Goal: Task Accomplishment & Management: Complete application form

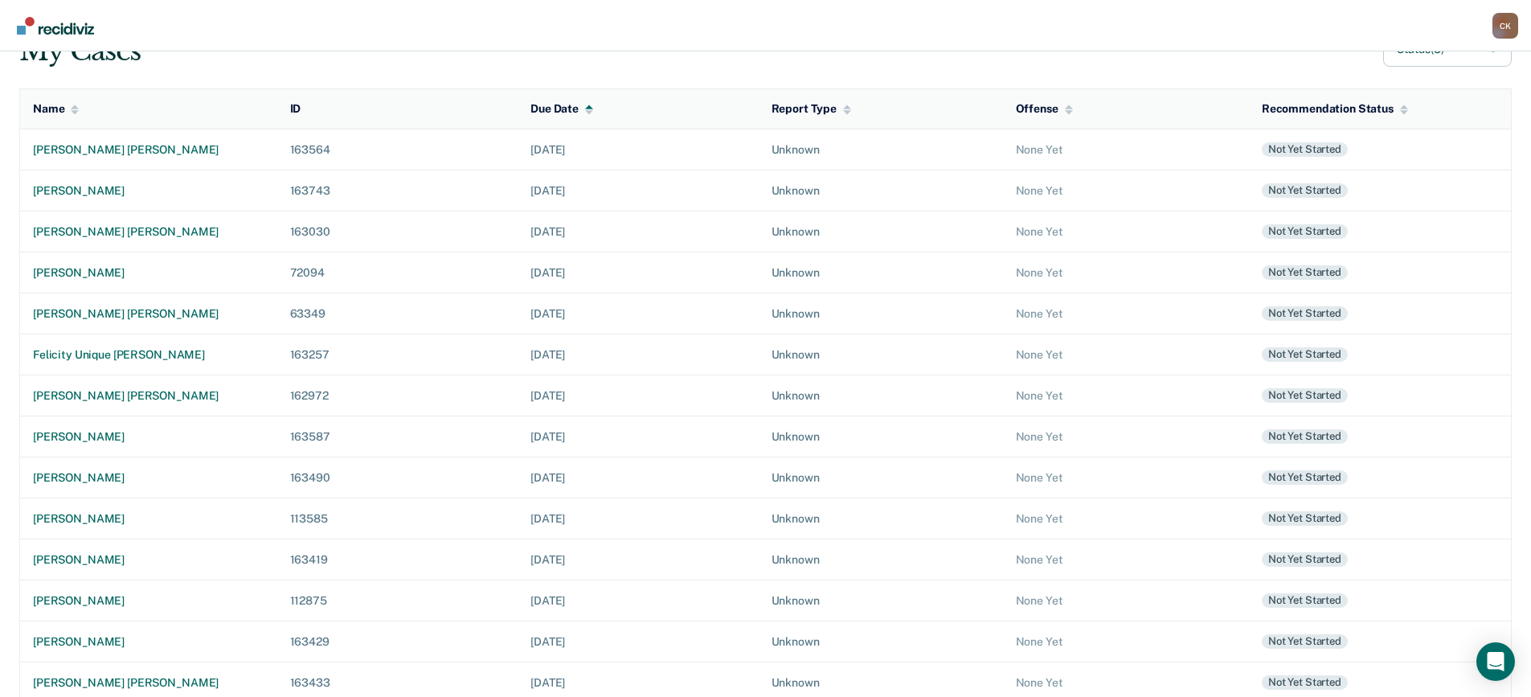
scroll to position [158, 0]
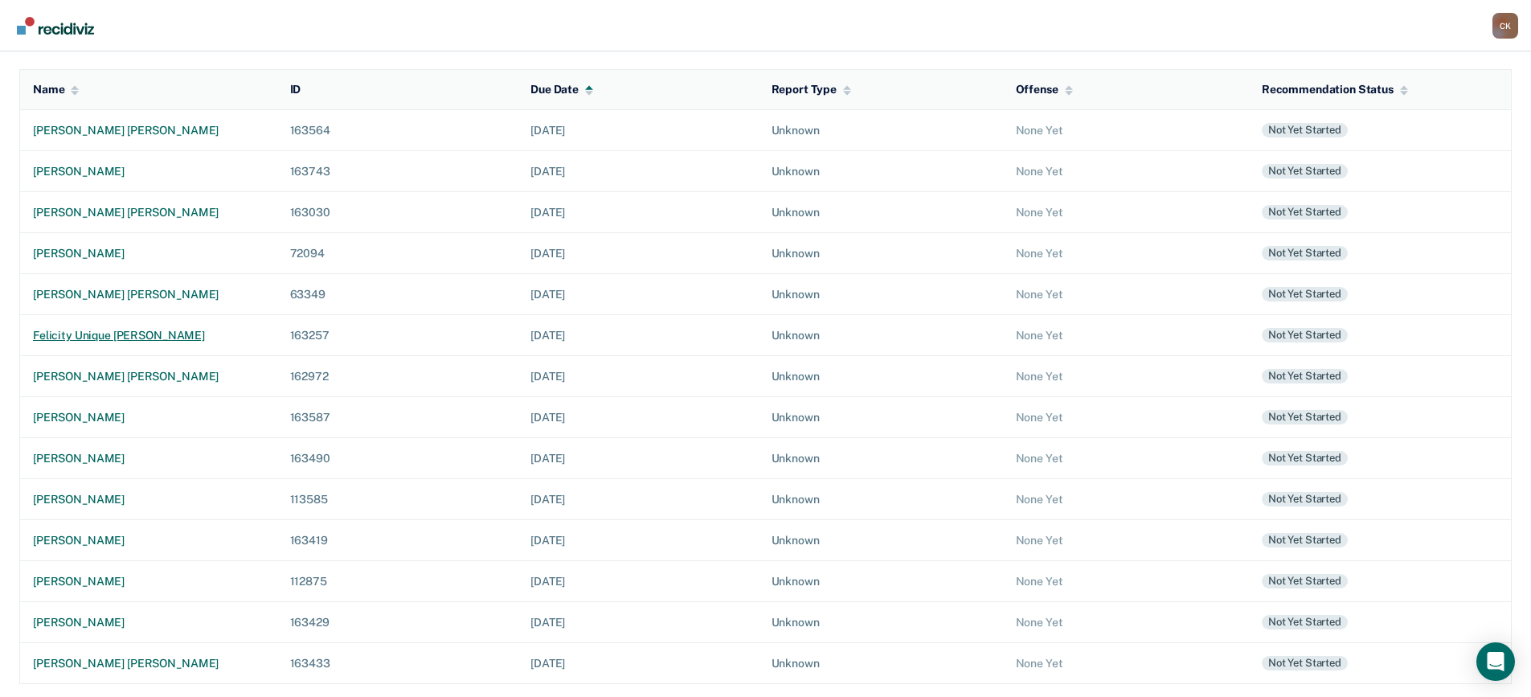
click at [145, 330] on div "felicity unique [PERSON_NAME]" at bounding box center [149, 336] width 232 height 14
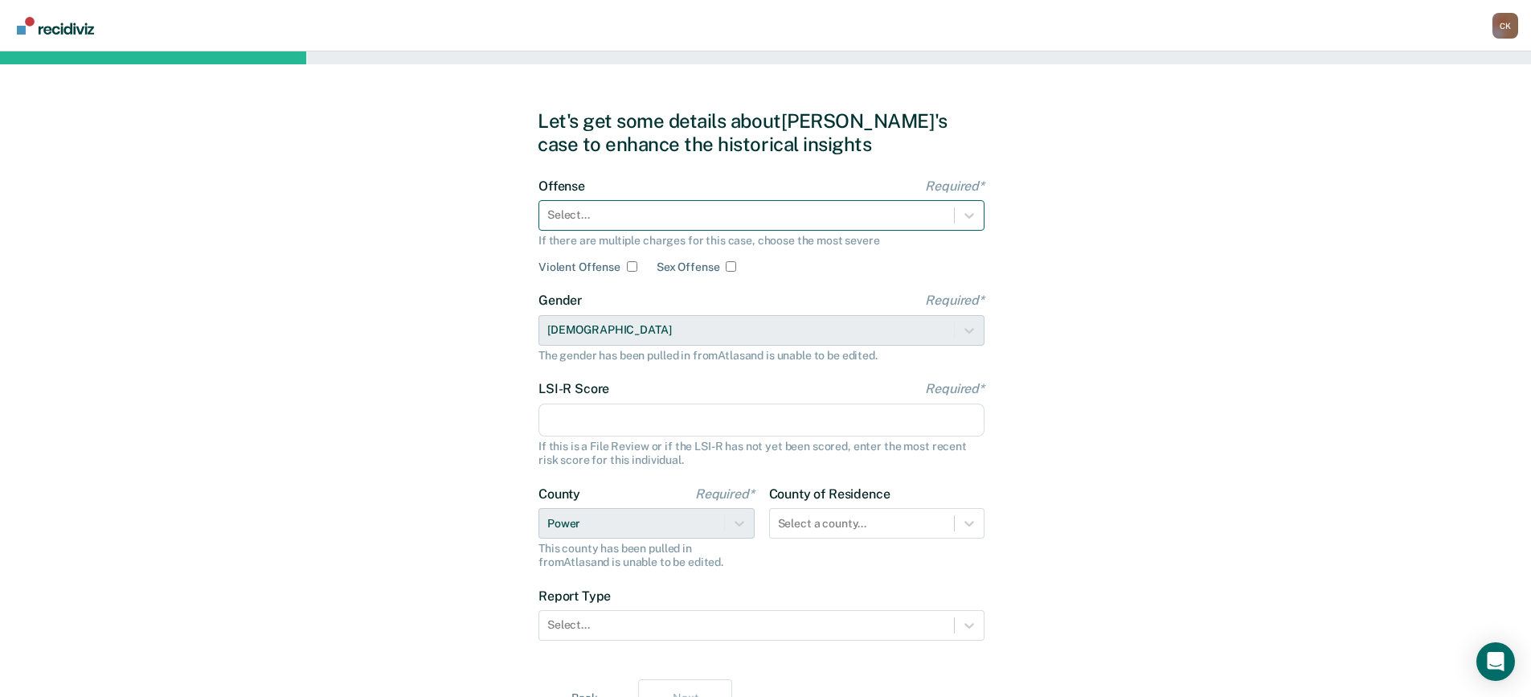
click at [668, 216] on div at bounding box center [746, 215] width 399 height 17
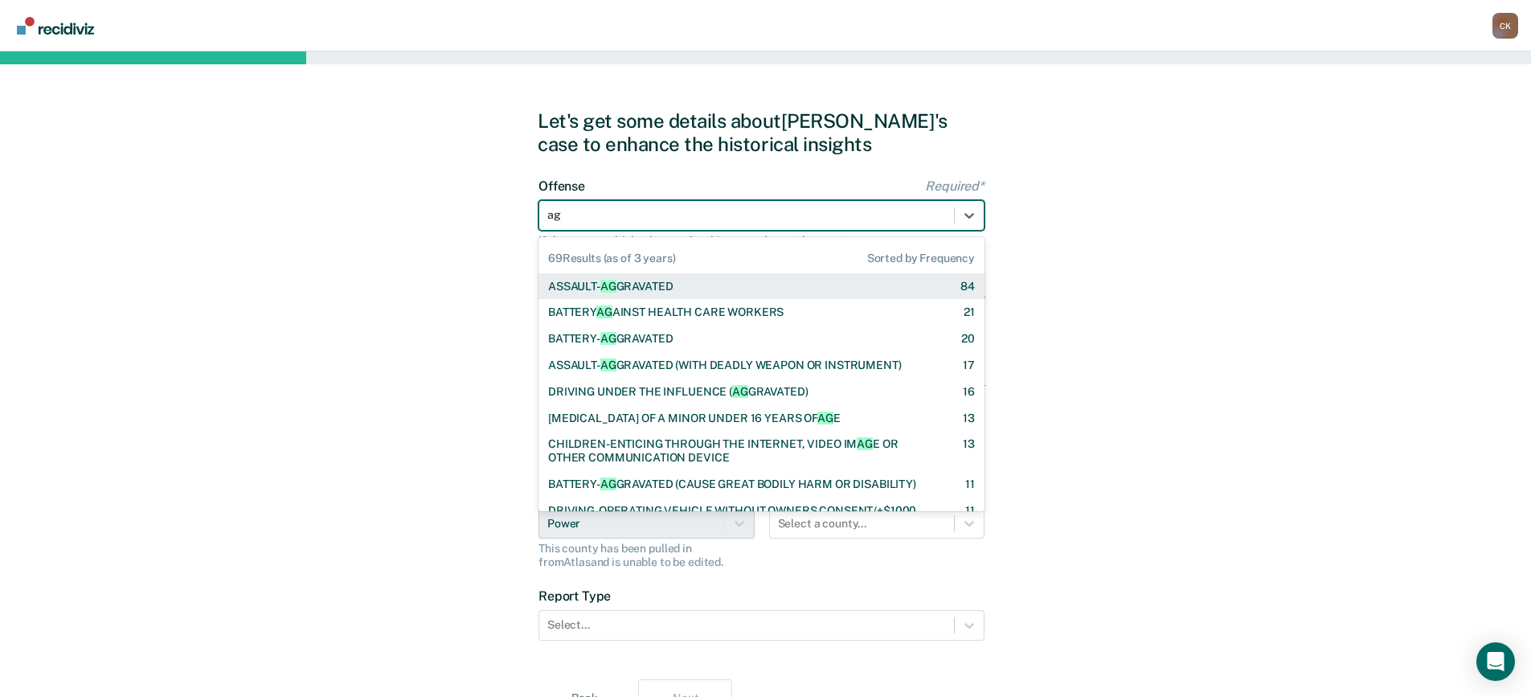
type input "agg"
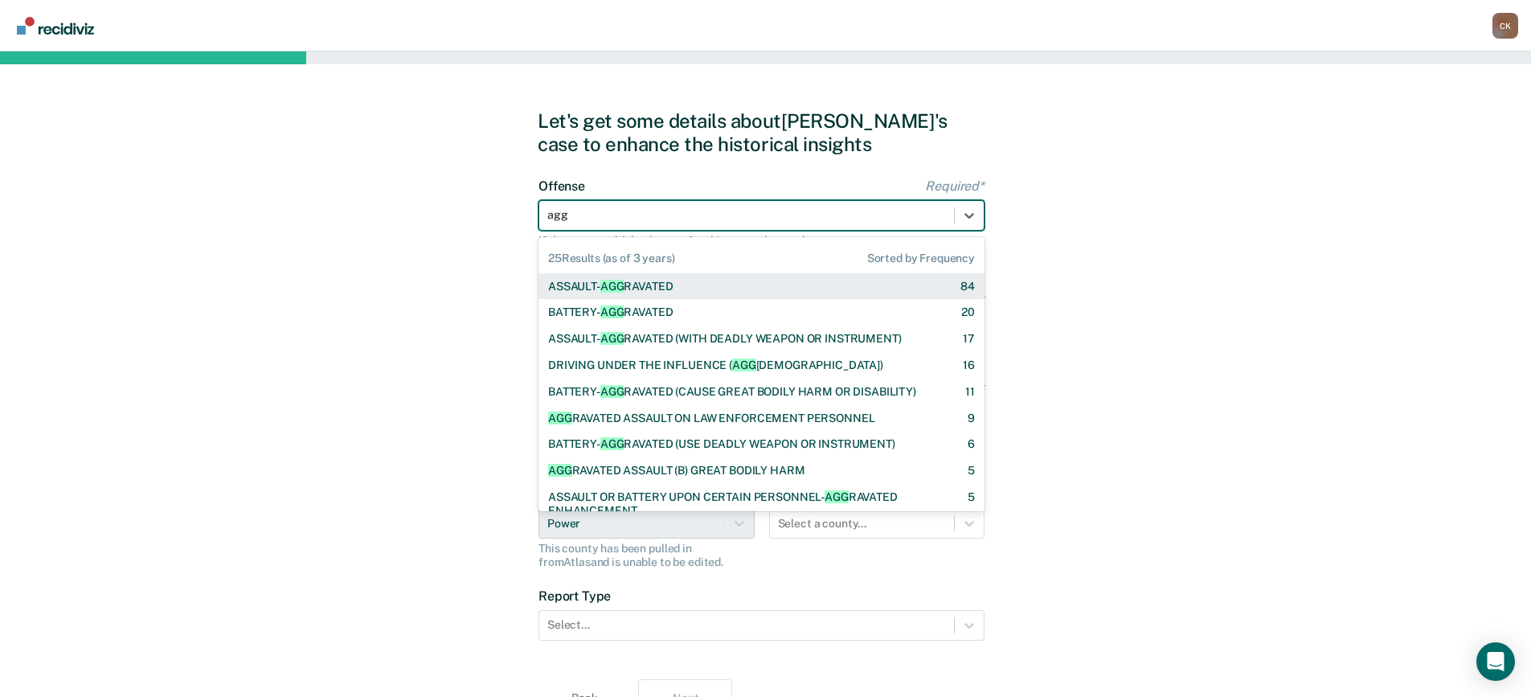
click at [679, 280] on div "ASSAULT- AGG RAVATED 84" at bounding box center [761, 287] width 427 height 14
checkbox input "true"
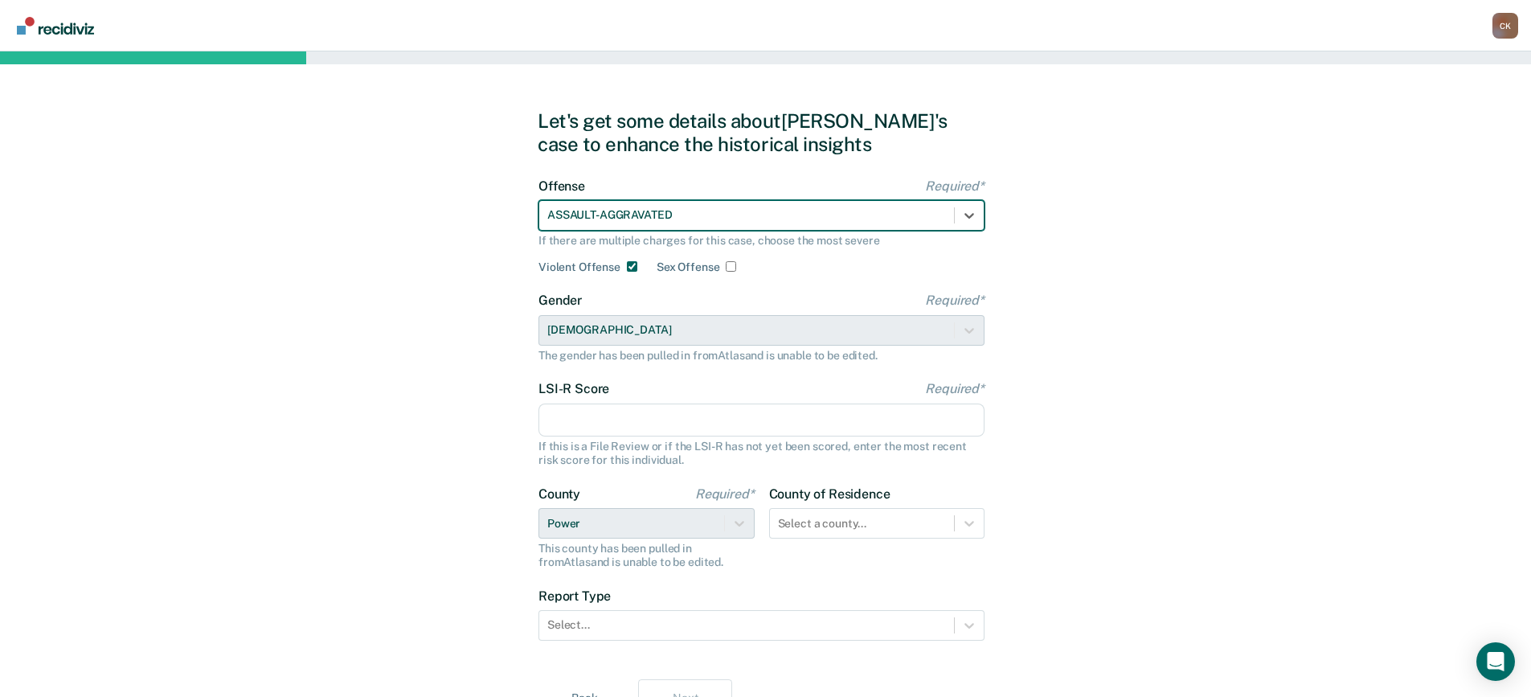
click at [654, 411] on input "LSI-R Score Required*" at bounding box center [762, 421] width 446 height 34
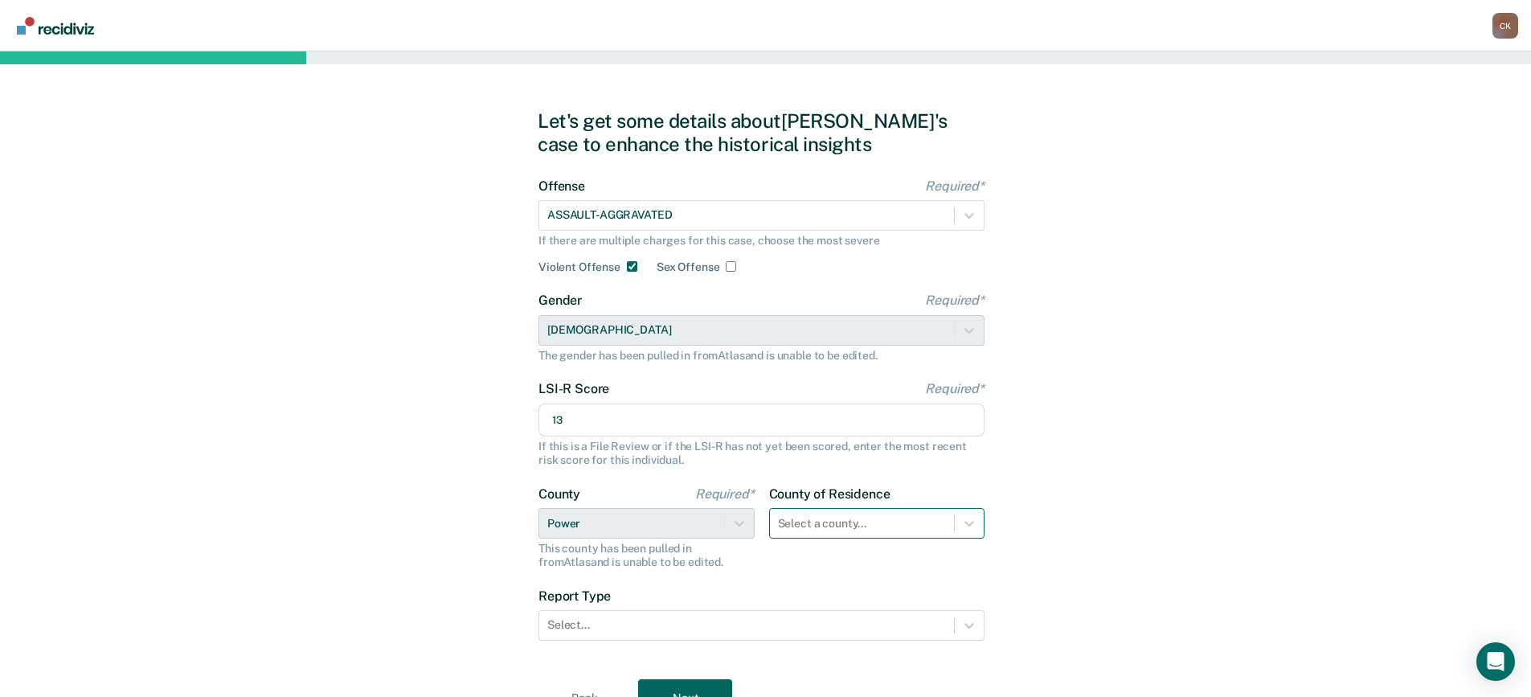
type input "13"
click at [923, 515] on div "Select a county..." at bounding box center [877, 523] width 216 height 31
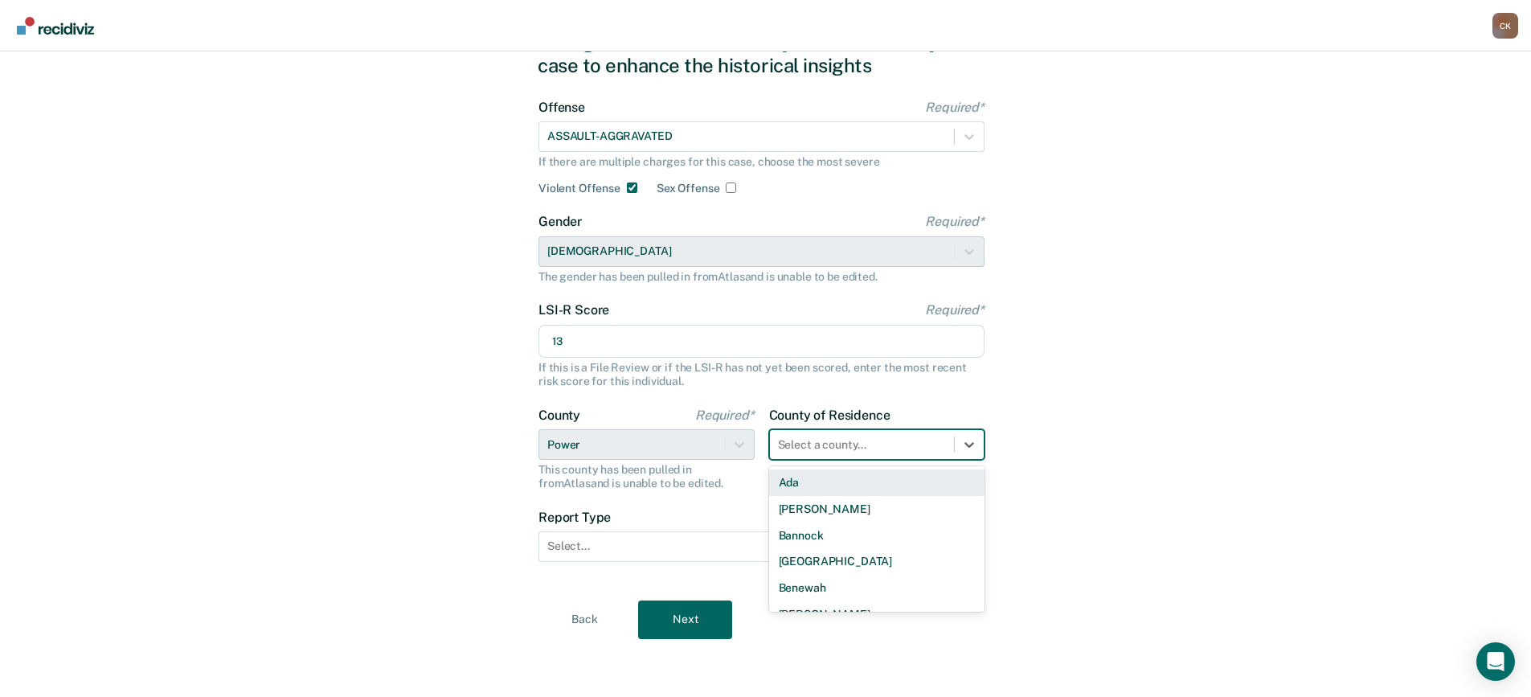
click at [900, 447] on div at bounding box center [862, 445] width 169 height 17
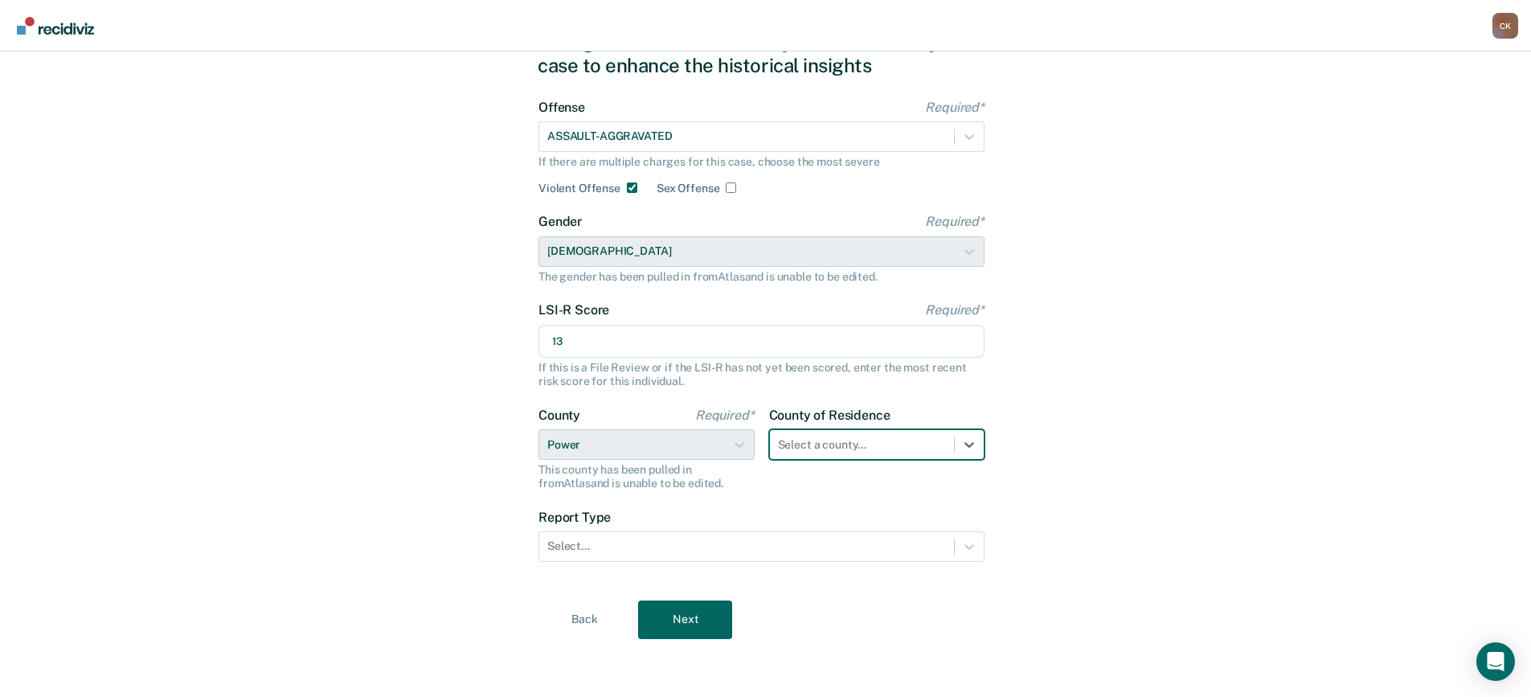
click at [1106, 413] on div "Let's get some details about [PERSON_NAME]'s case to enhance the historical ins…" at bounding box center [765, 335] width 1531 height 724
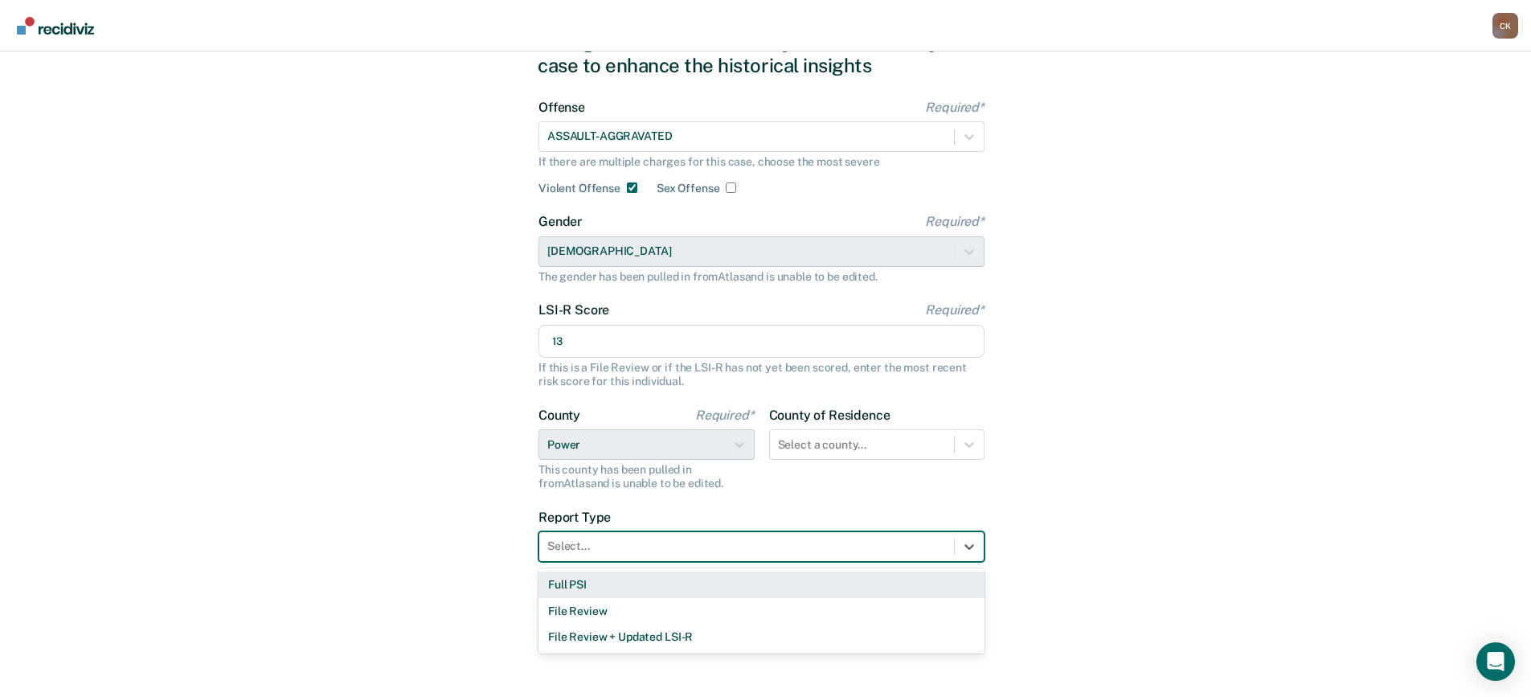
click at [747, 547] on div at bounding box center [746, 546] width 399 height 17
click at [652, 585] on div "Full PSI" at bounding box center [762, 585] width 446 height 27
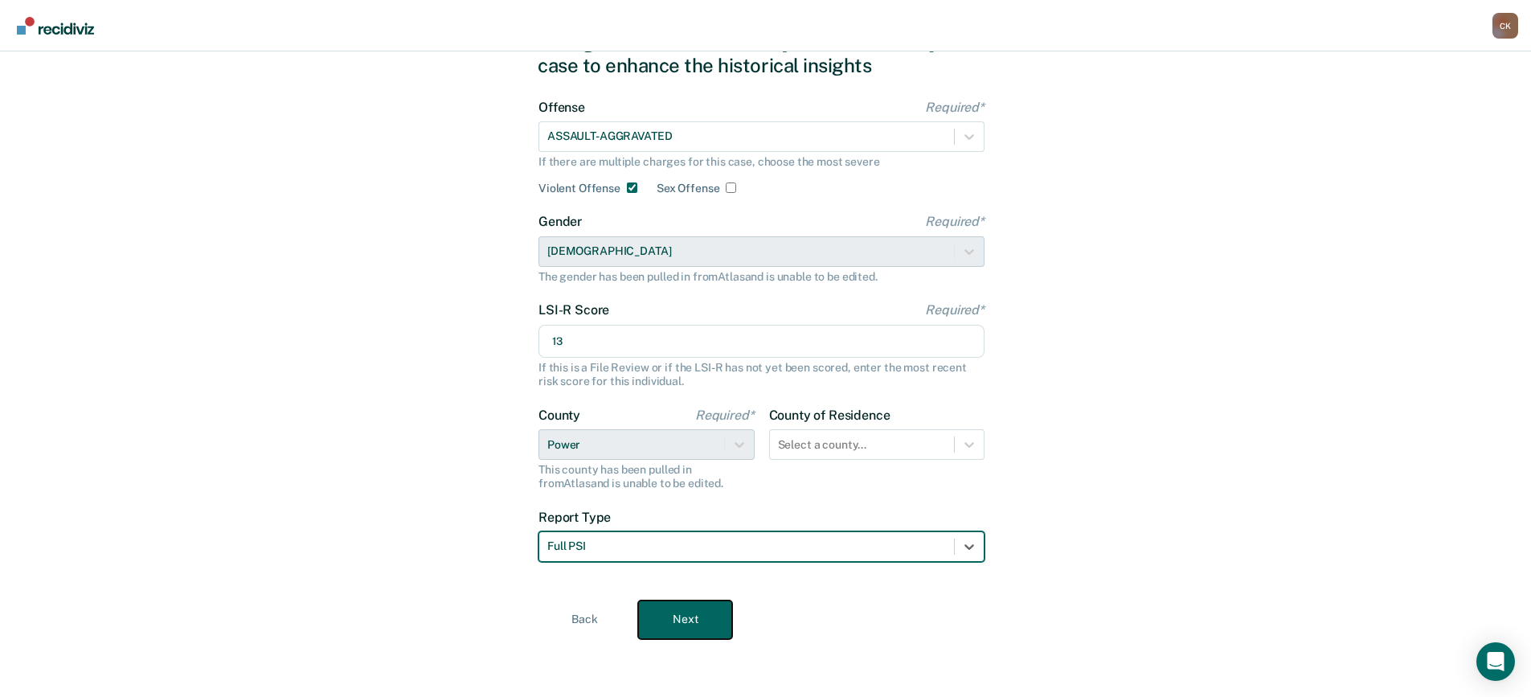
click at [676, 613] on button "Next" at bounding box center [685, 620] width 94 height 39
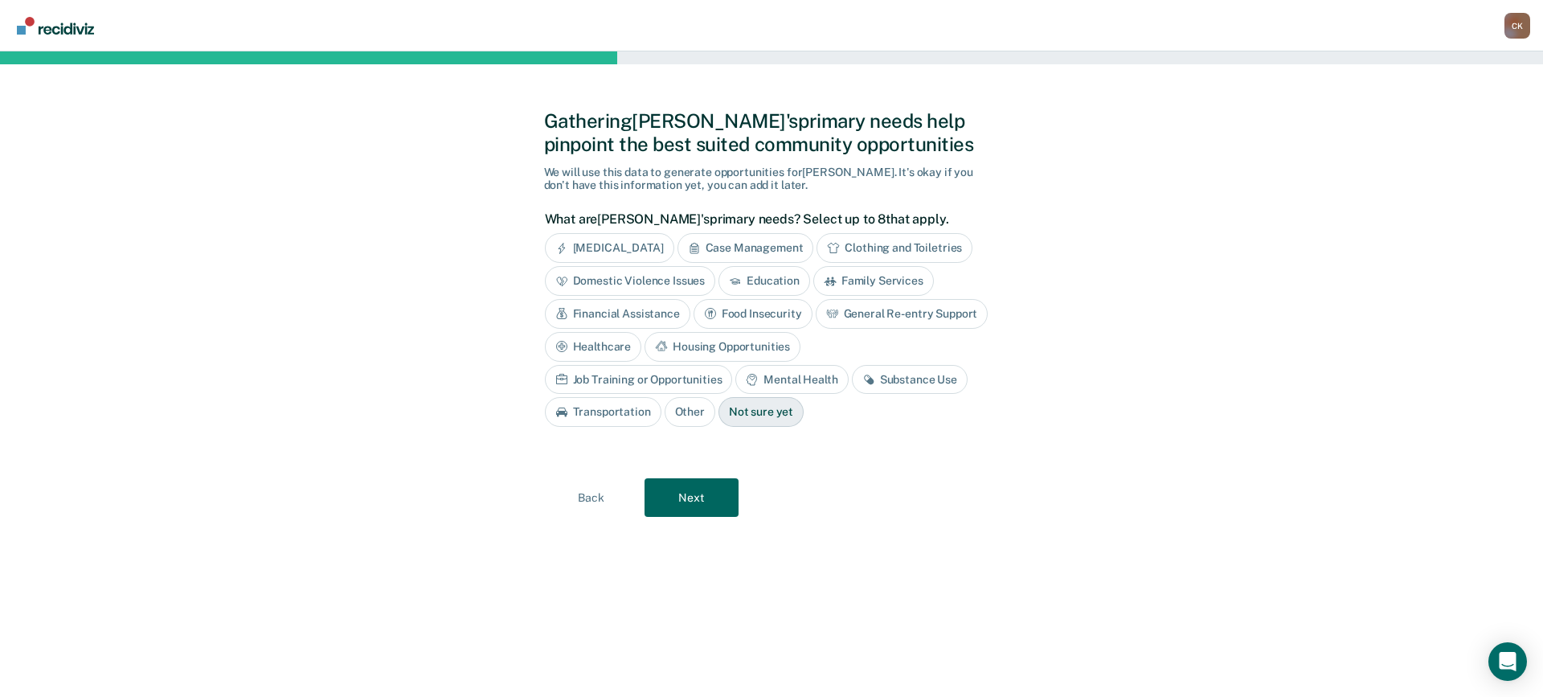
click at [668, 284] on div "Domestic Violence Issues" at bounding box center [630, 281] width 171 height 30
click at [736, 378] on div "Mental Health" at bounding box center [792, 380] width 113 height 30
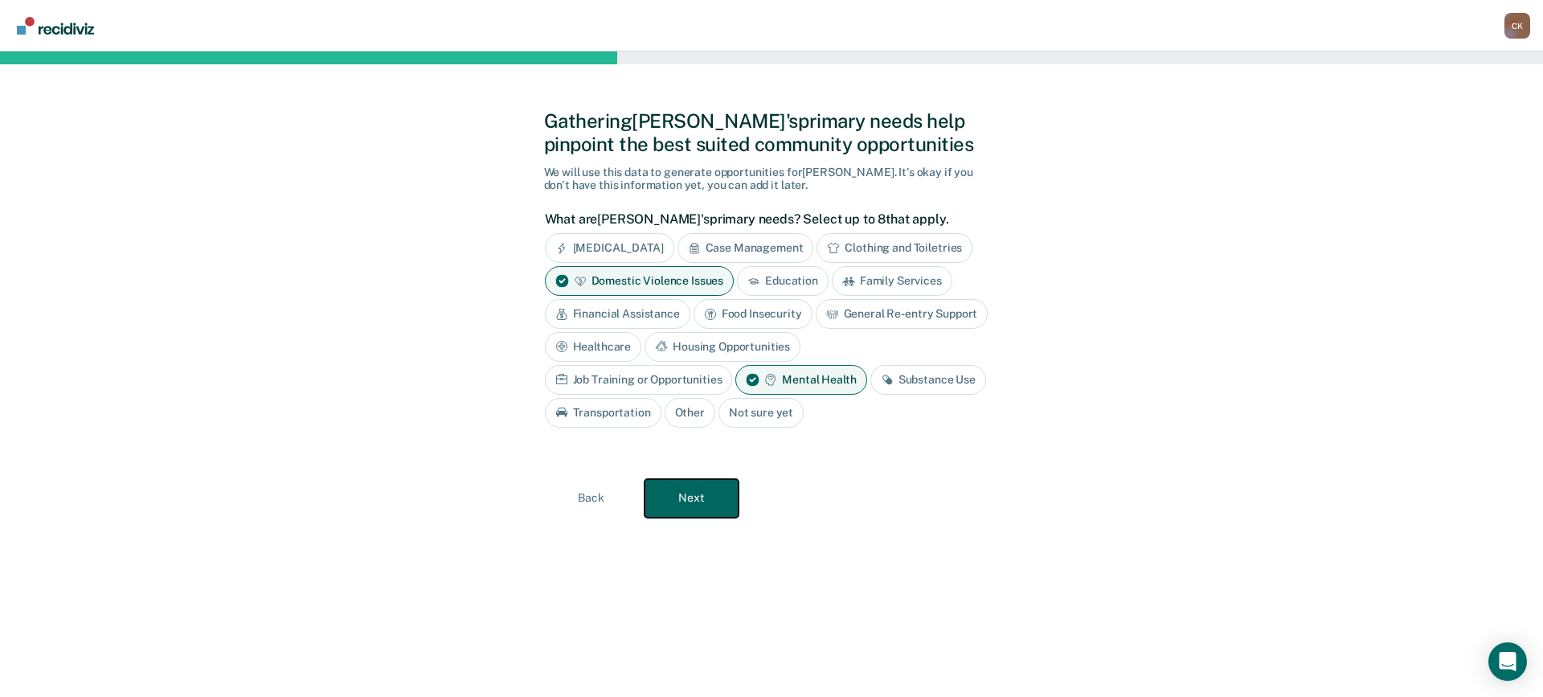
click at [707, 498] on button "Next" at bounding box center [692, 498] width 94 height 39
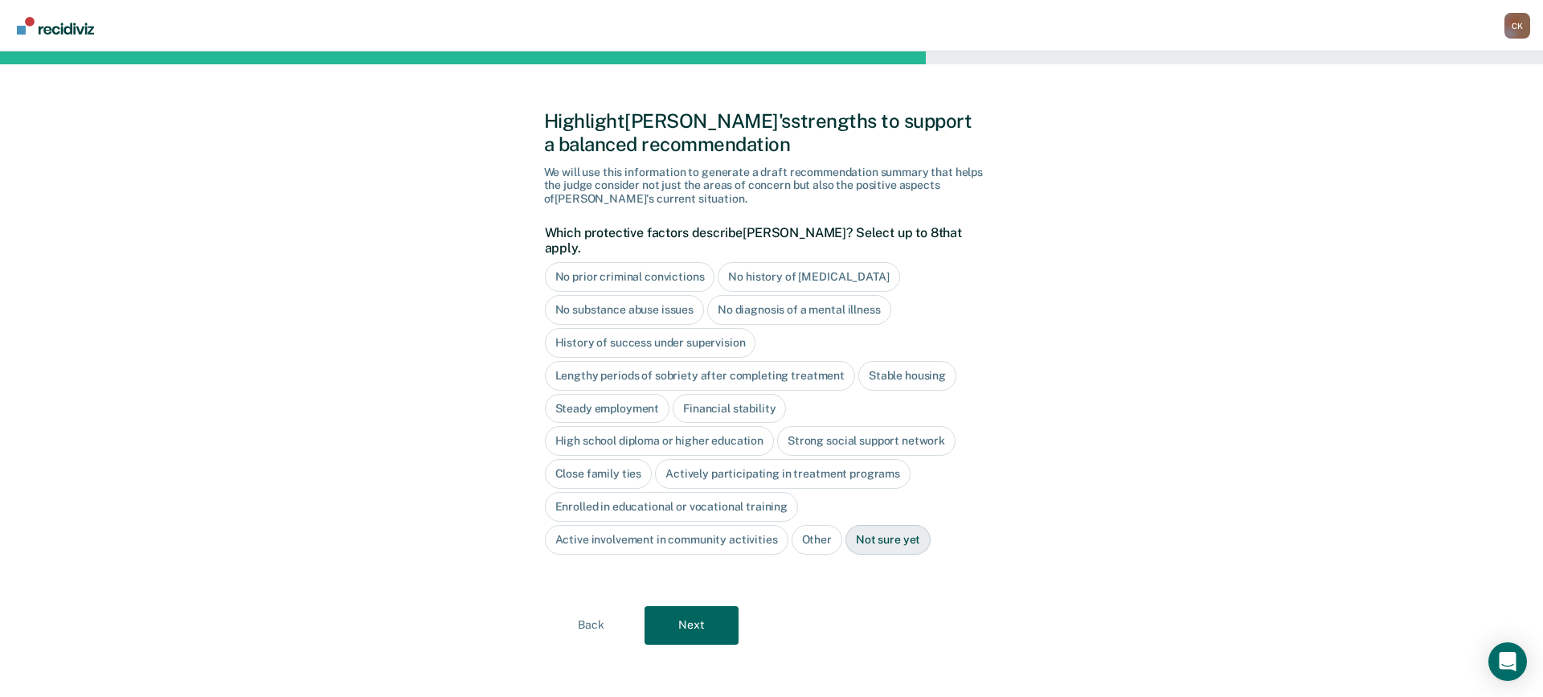
click at [639, 262] on div "No prior criminal convictions" at bounding box center [630, 277] width 170 height 30
click at [658, 296] on div "No substance abuse issues" at bounding box center [625, 310] width 160 height 30
click at [726, 427] on div "High school diploma or higher education" at bounding box center [660, 442] width 230 height 30
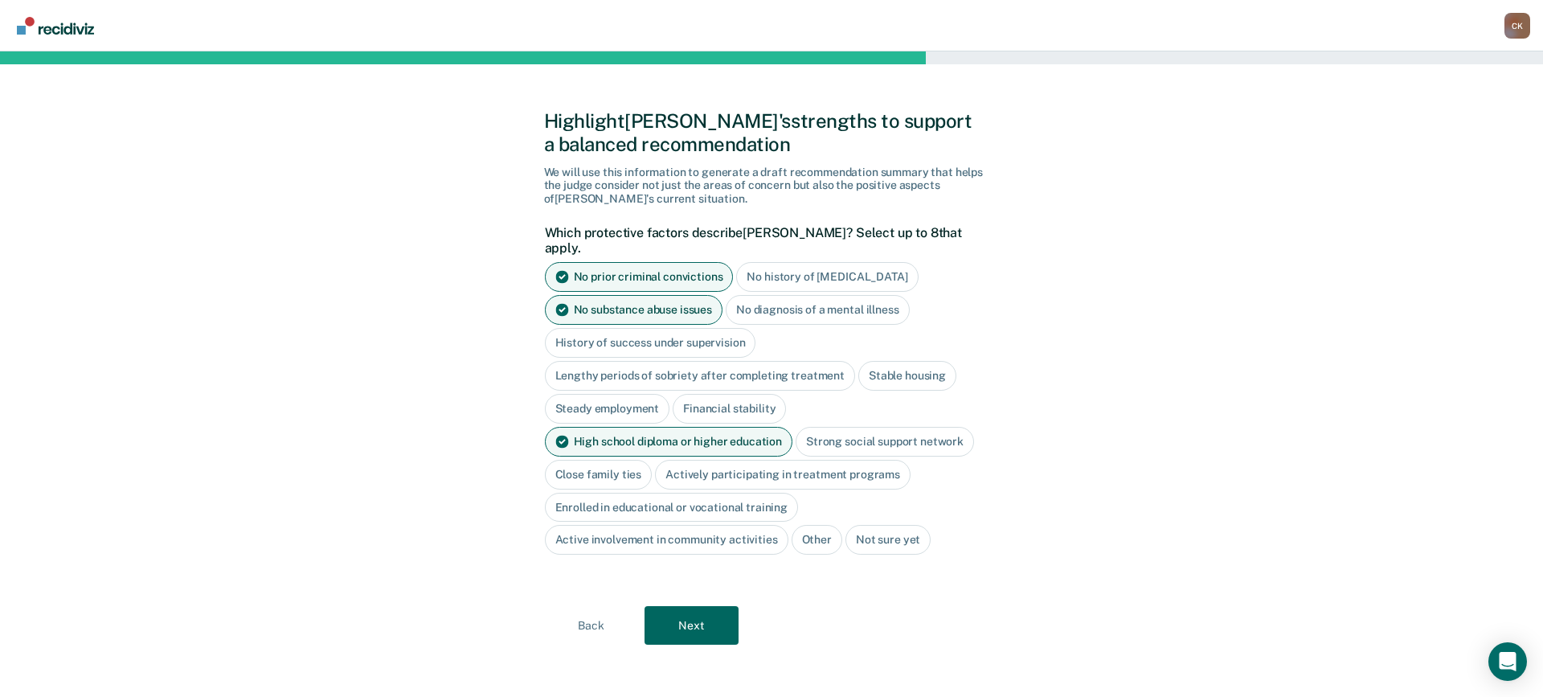
click at [617, 460] on div "Close family ties" at bounding box center [599, 475] width 108 height 30
click at [707, 493] on div "Enrolled in educational or vocational training" at bounding box center [672, 508] width 254 height 30
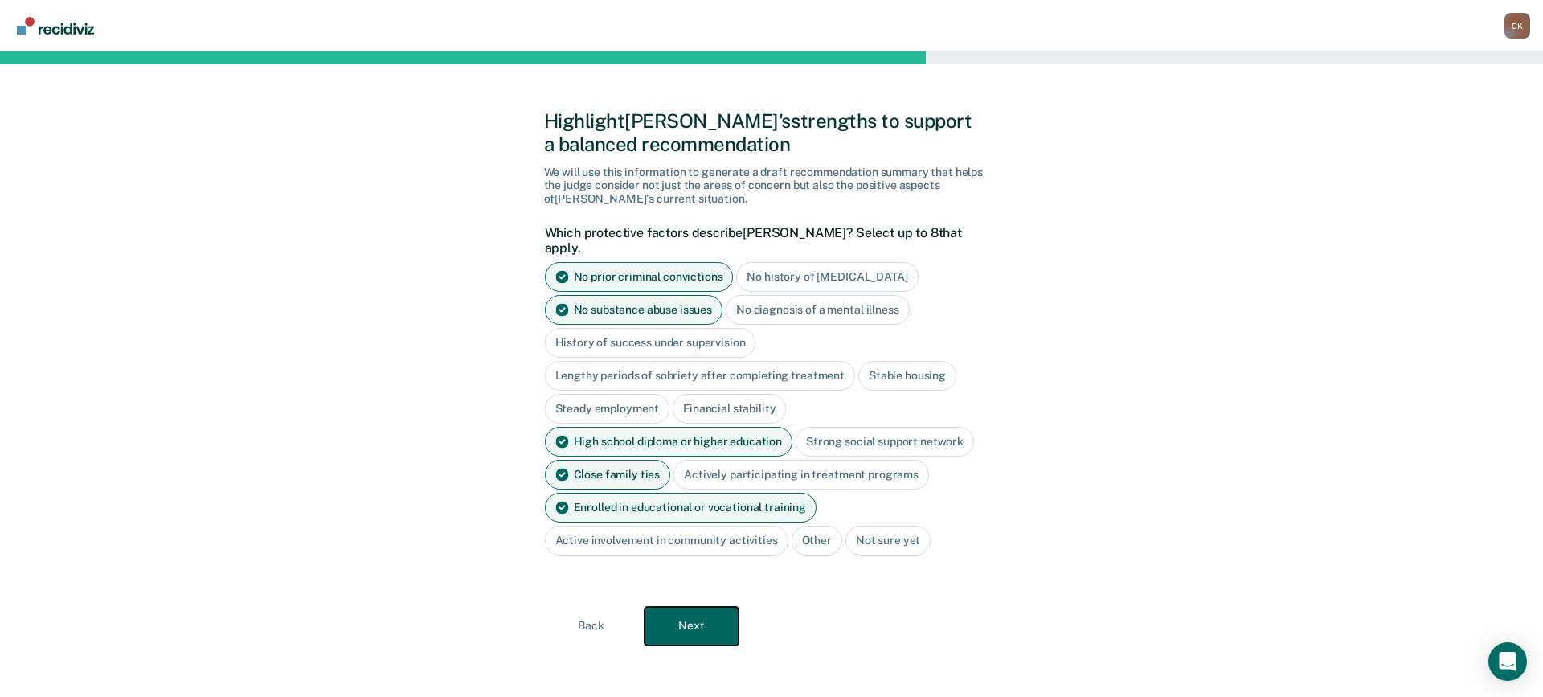
click at [708, 618] on button "Next" at bounding box center [692, 626] width 94 height 39
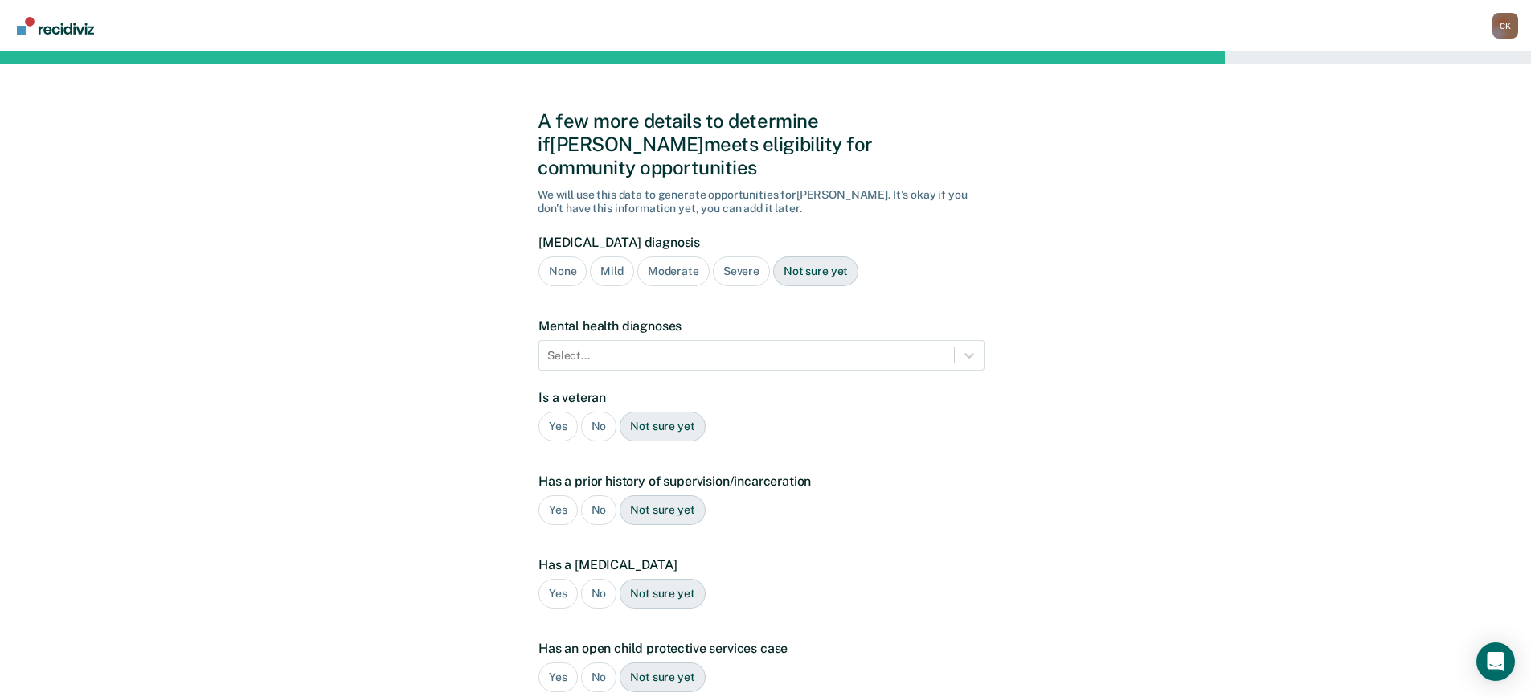
click at [568, 256] on div "None" at bounding box center [563, 271] width 48 height 30
click at [658, 347] on div at bounding box center [746, 355] width 399 height 17
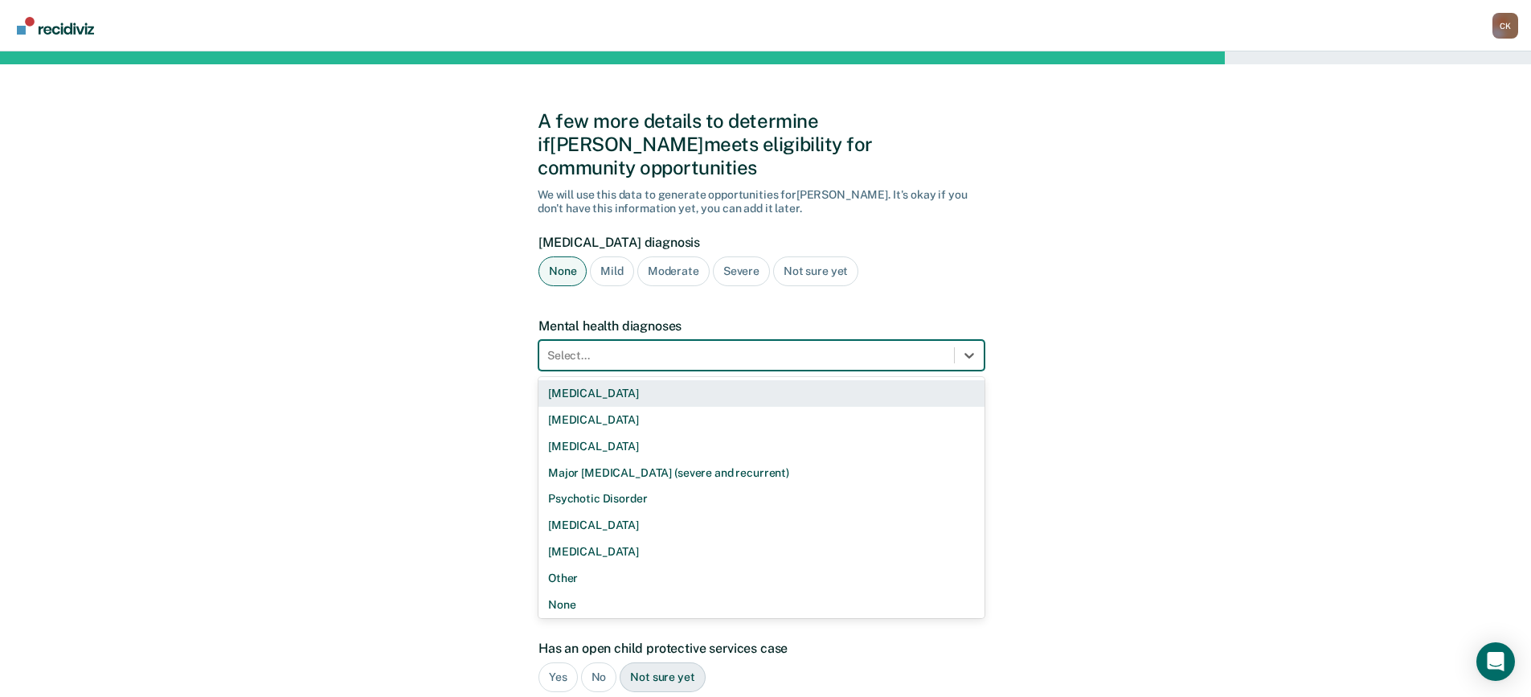
click at [651, 380] on div "[MEDICAL_DATA]" at bounding box center [762, 393] width 446 height 27
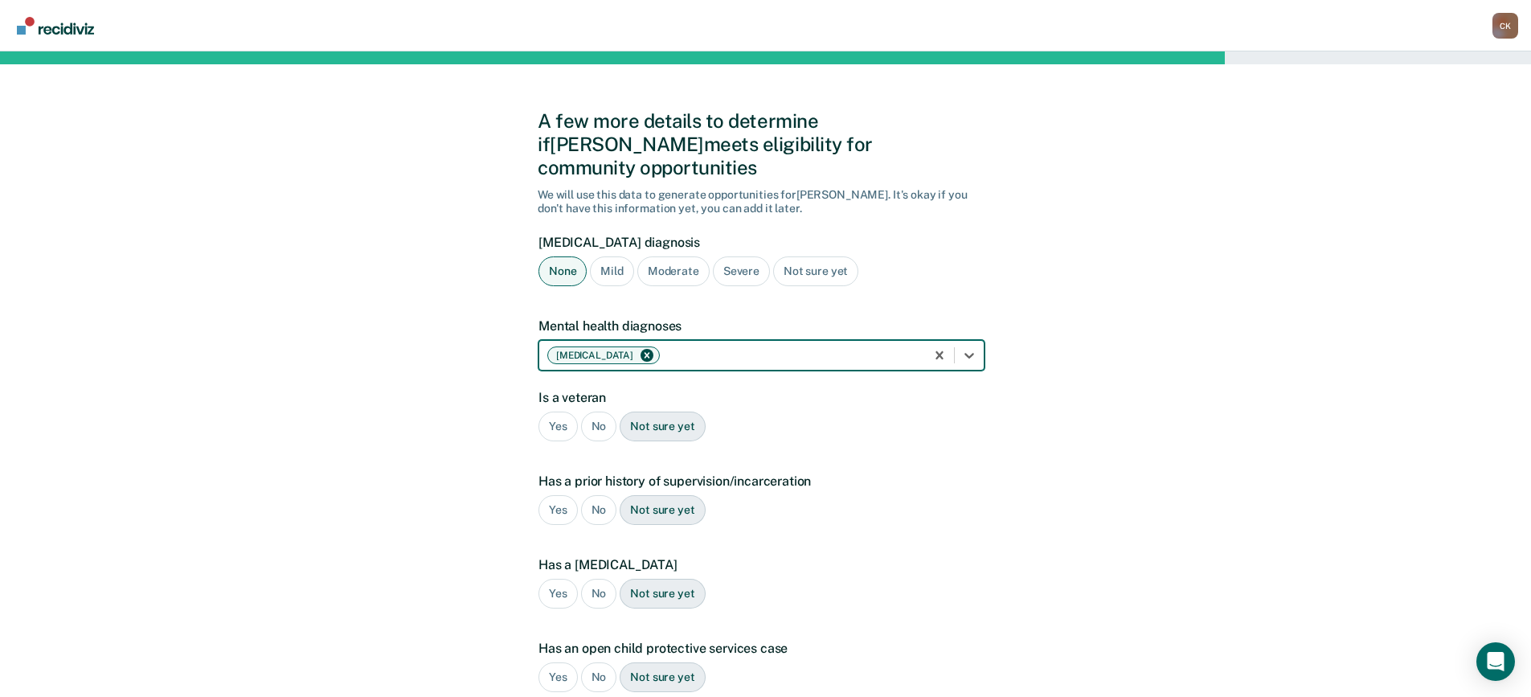
click at [707, 347] on div at bounding box center [790, 355] width 254 height 17
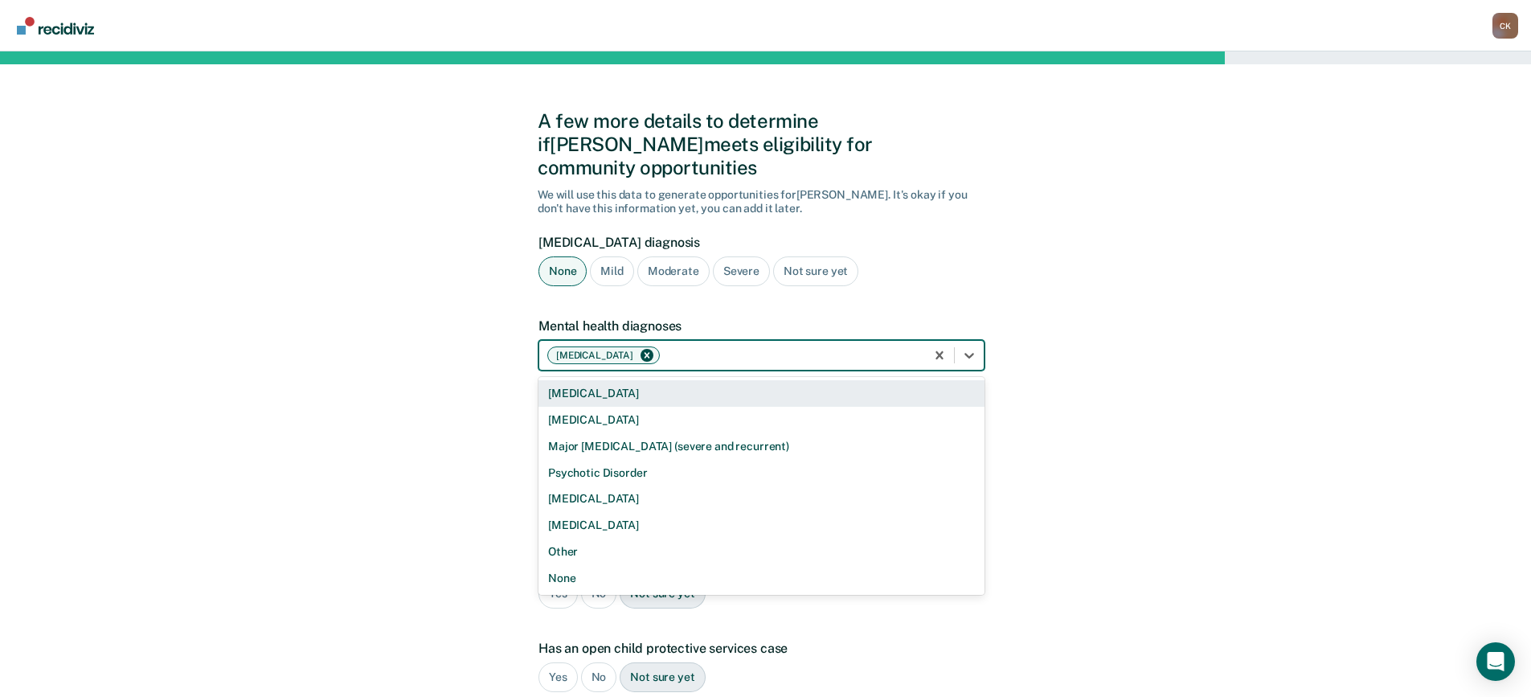
click at [703, 380] on div "[MEDICAL_DATA]" at bounding box center [762, 393] width 446 height 27
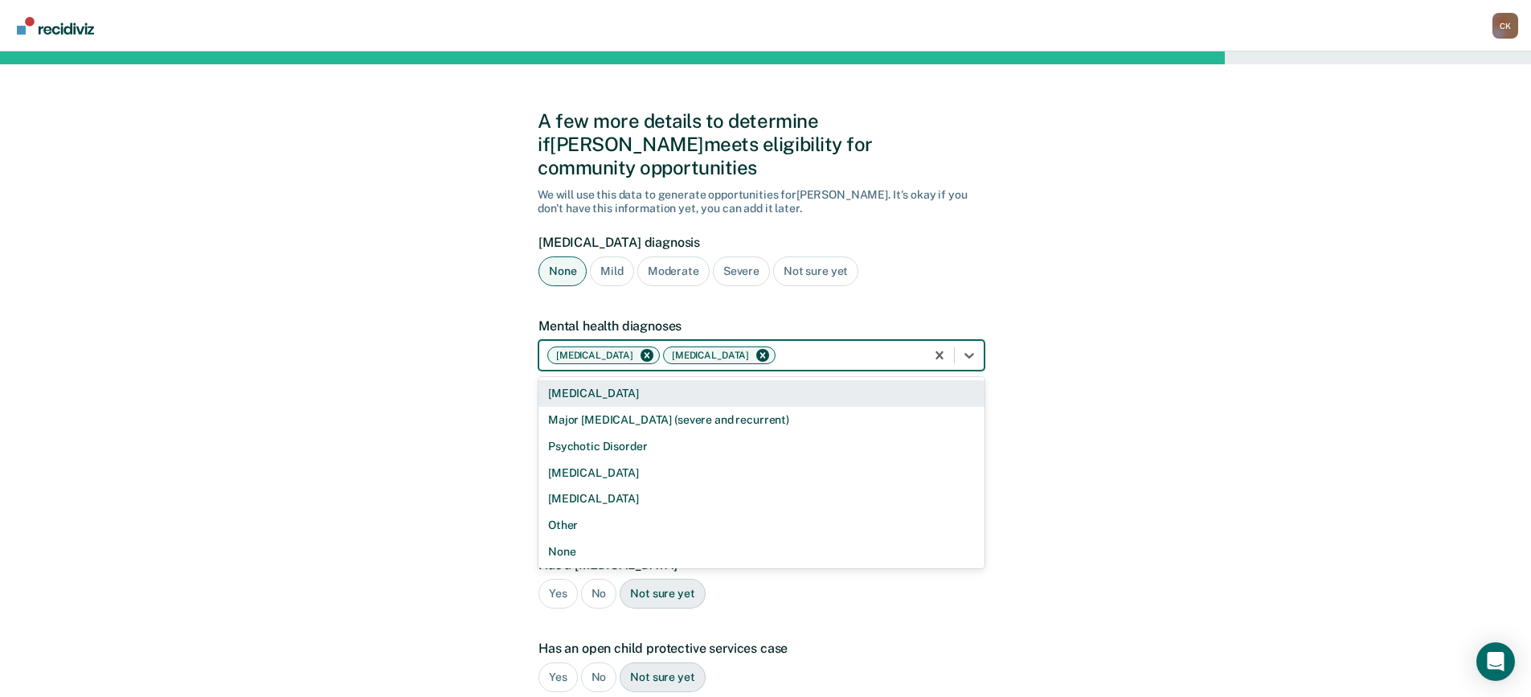
click at [866, 347] on div at bounding box center [848, 355] width 138 height 17
click at [1202, 344] on div "A few more details to determine if [PERSON_NAME] meets eligibility for communit…" at bounding box center [765, 487] width 1531 height 872
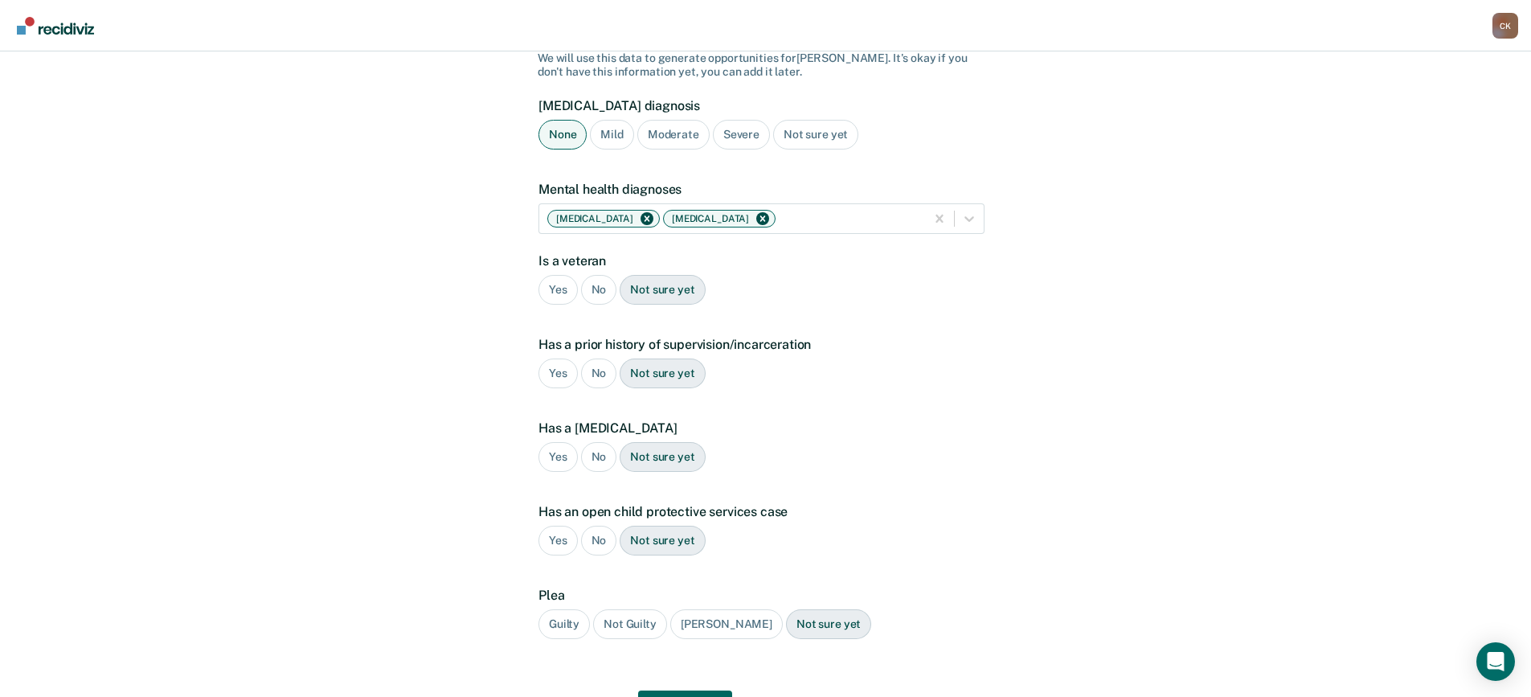
scroll to position [161, 0]
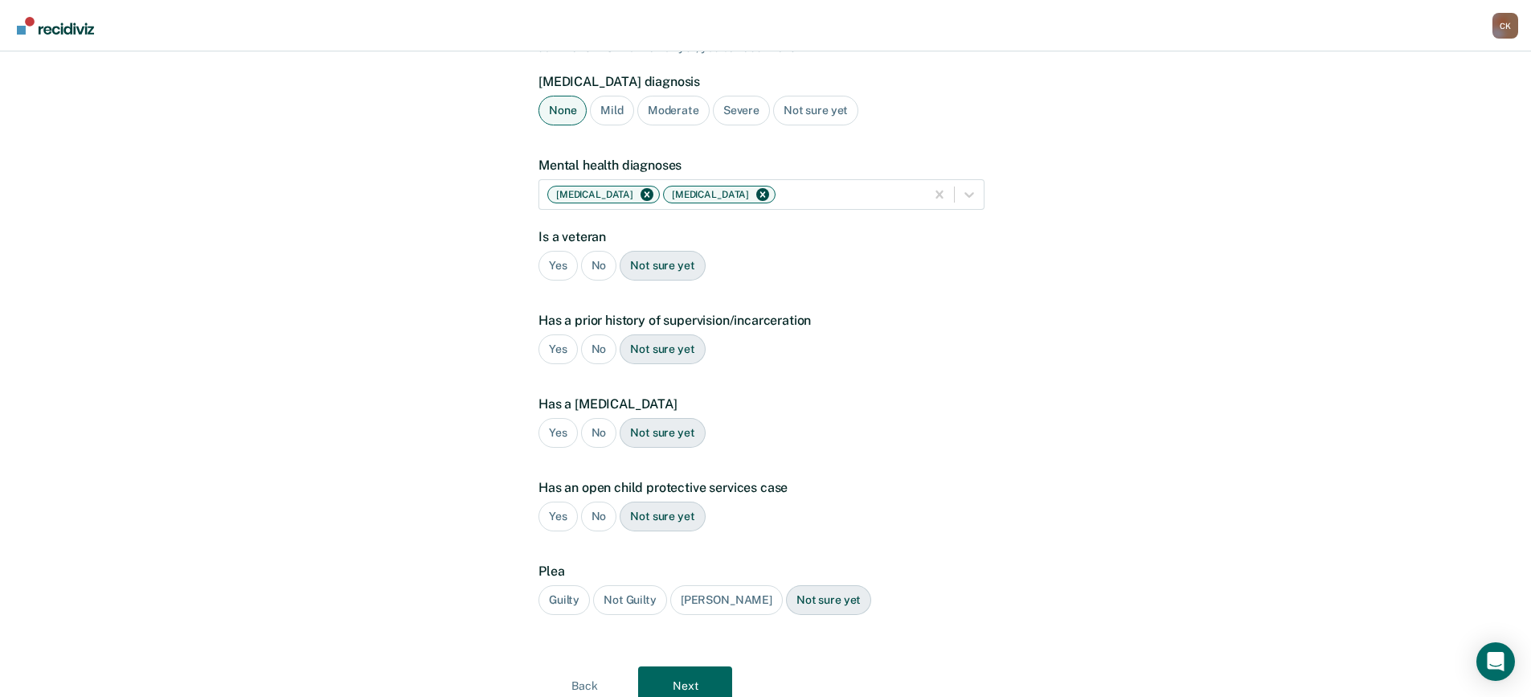
click at [600, 255] on div "No" at bounding box center [599, 266] width 36 height 30
click at [595, 334] on div "No" at bounding box center [599, 349] width 36 height 30
click at [603, 418] on div "No" at bounding box center [599, 433] width 36 height 30
click at [596, 502] on div "No" at bounding box center [599, 517] width 36 height 30
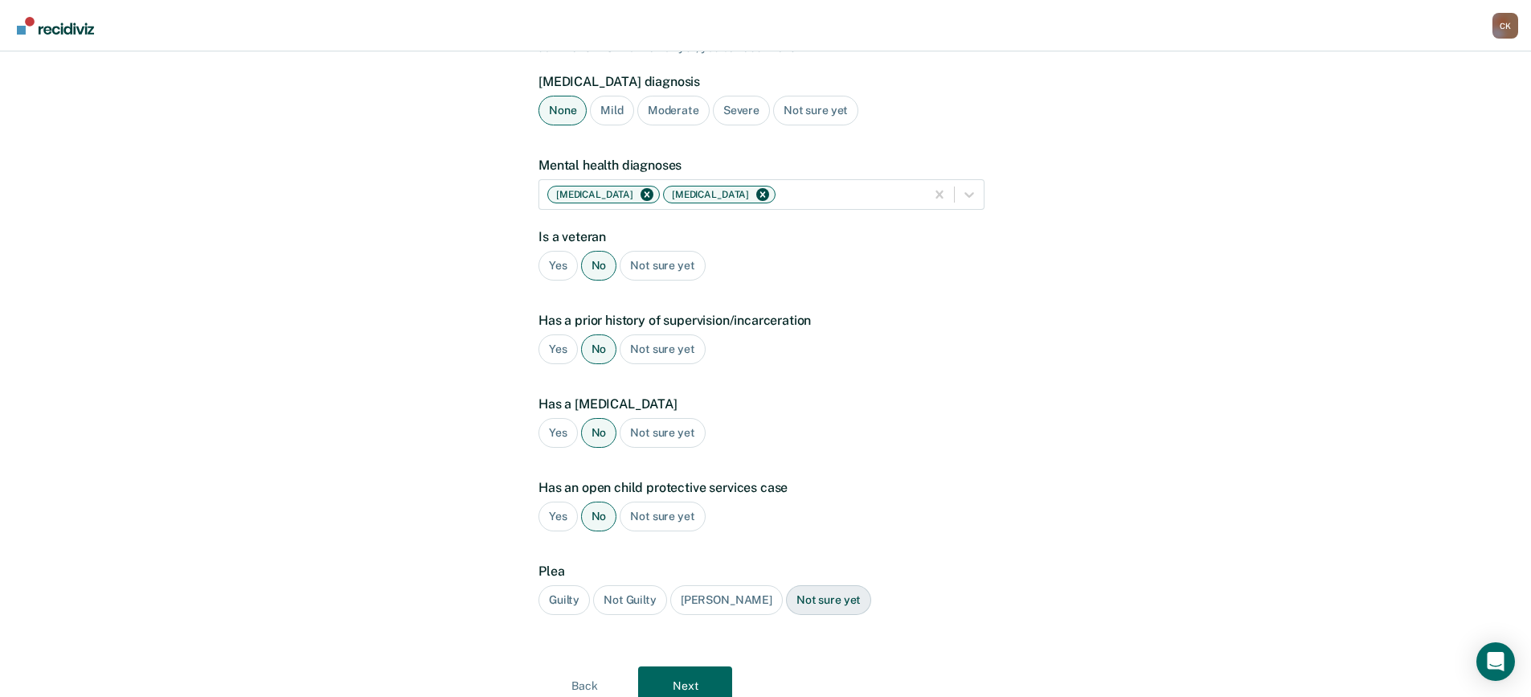
click at [569, 585] on div "Guilty" at bounding box center [564, 600] width 51 height 30
click at [695, 671] on button "Next" at bounding box center [685, 685] width 94 height 39
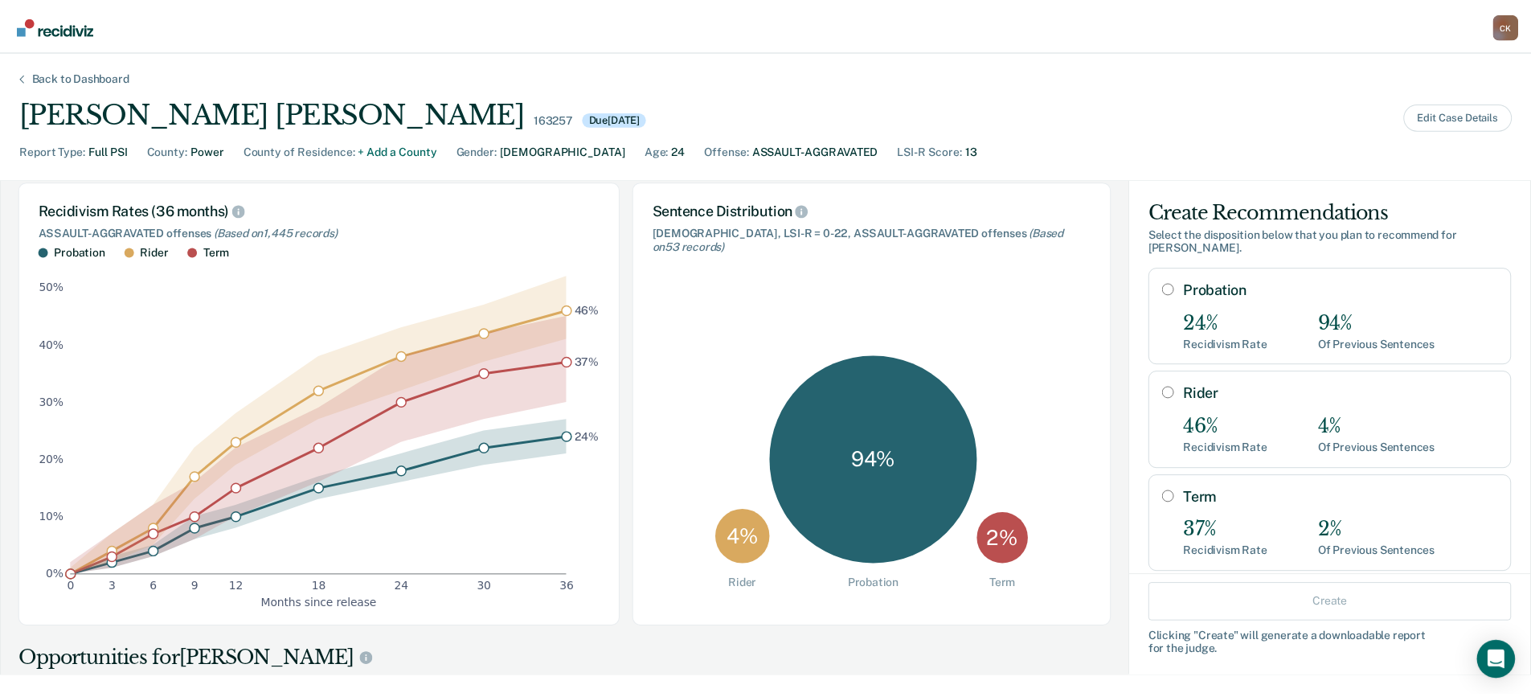
scroll to position [0, 0]
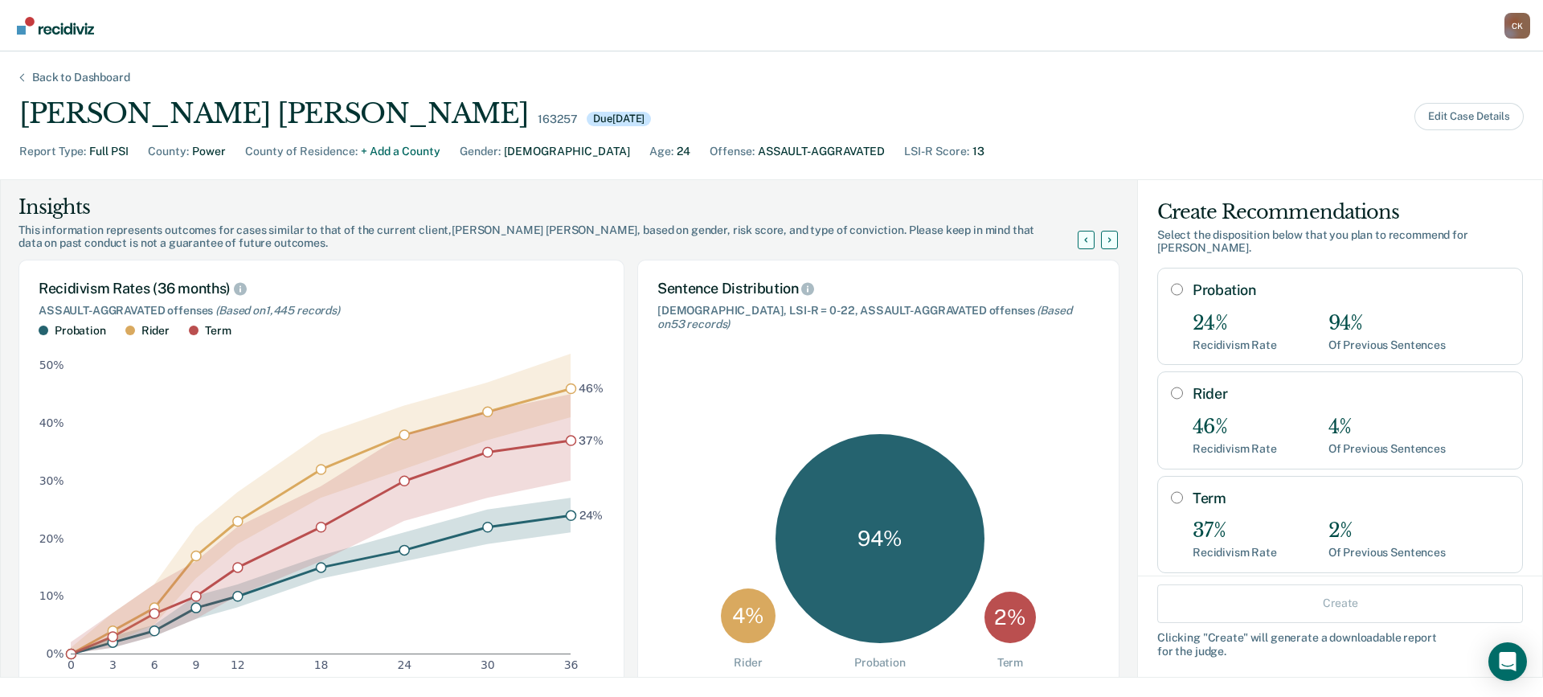
click at [1171, 283] on input "Probation" at bounding box center [1177, 289] width 12 height 13
radio input "true"
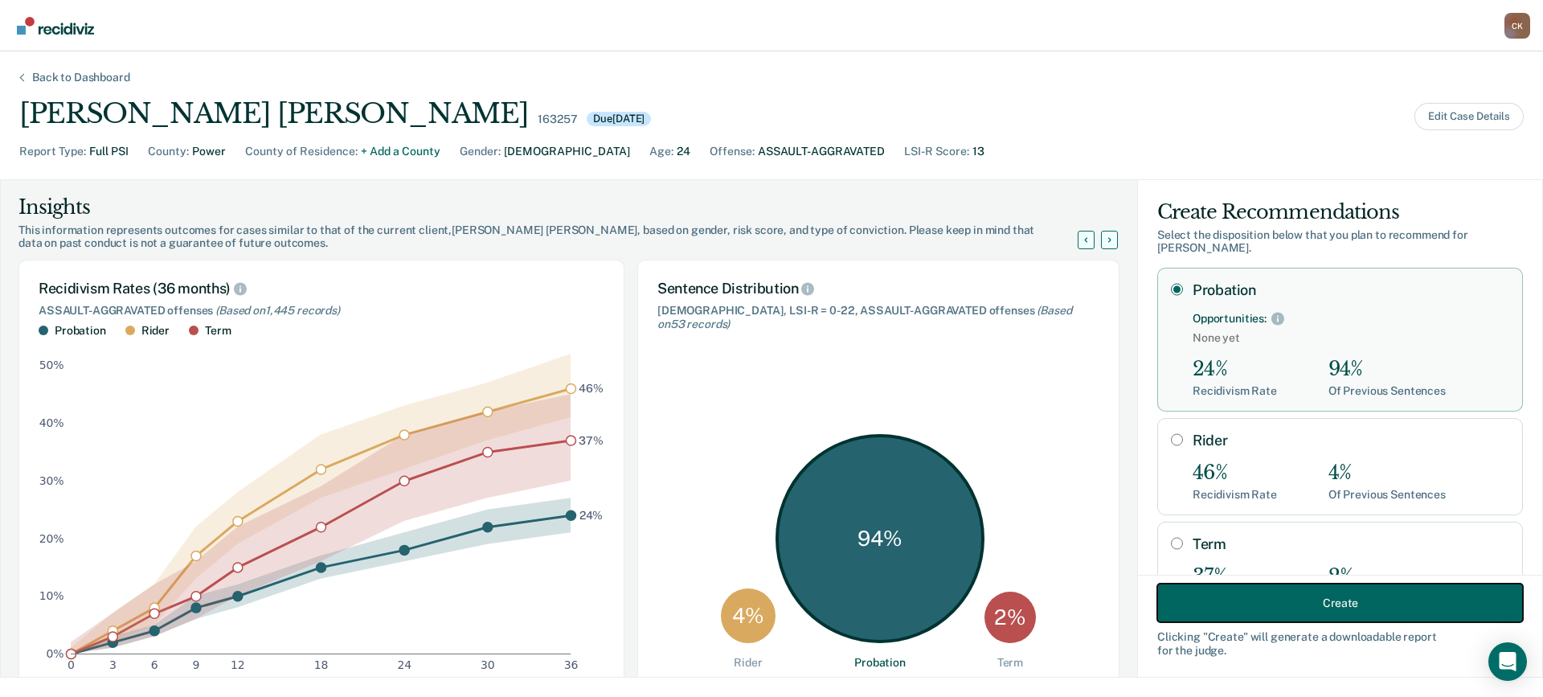
click at [1310, 596] on button "Create" at bounding box center [1341, 603] width 366 height 39
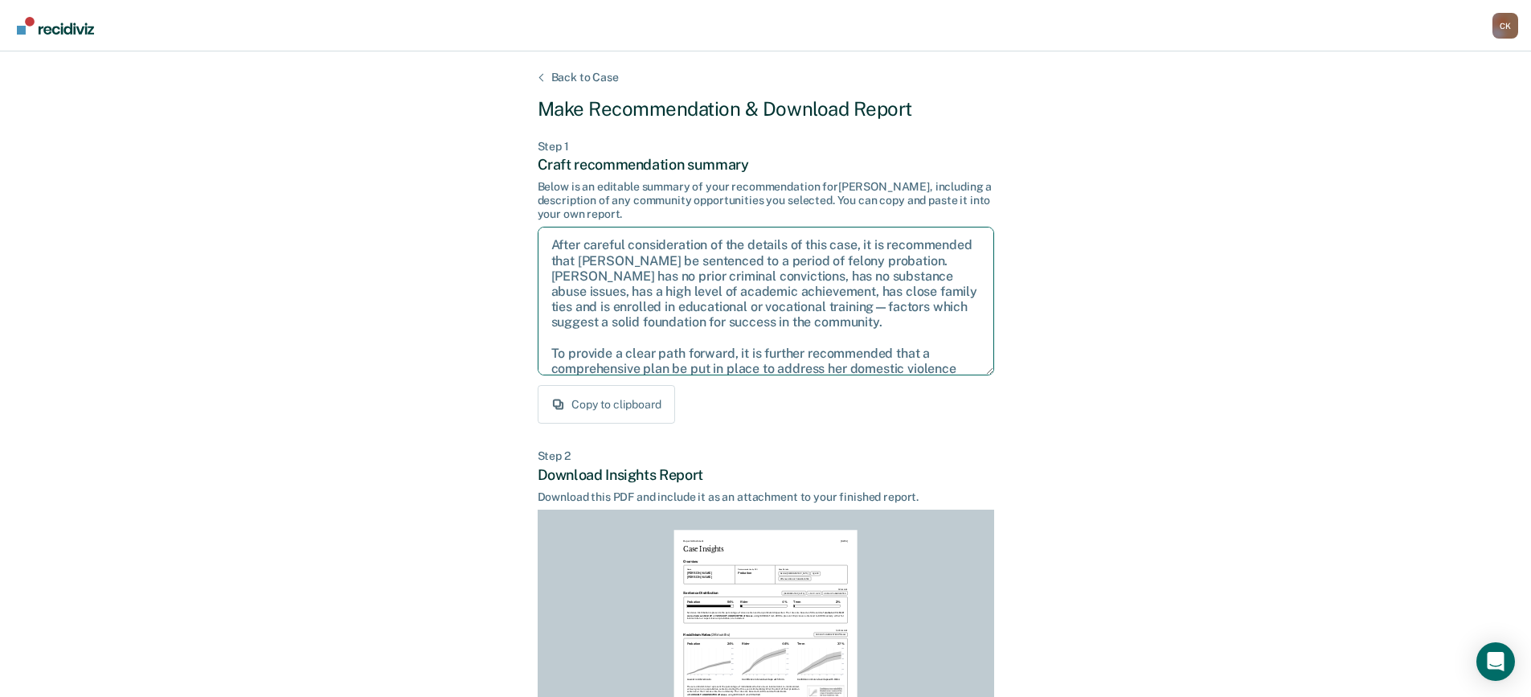
drag, startPoint x: 641, startPoint y: 363, endPoint x: 527, endPoint y: 208, distance: 192.0
click at [527, 208] on div "Back to Case Make Recommendation & Download Report Step 1 Craft recommendation …" at bounding box center [765, 483] width 1531 height 865
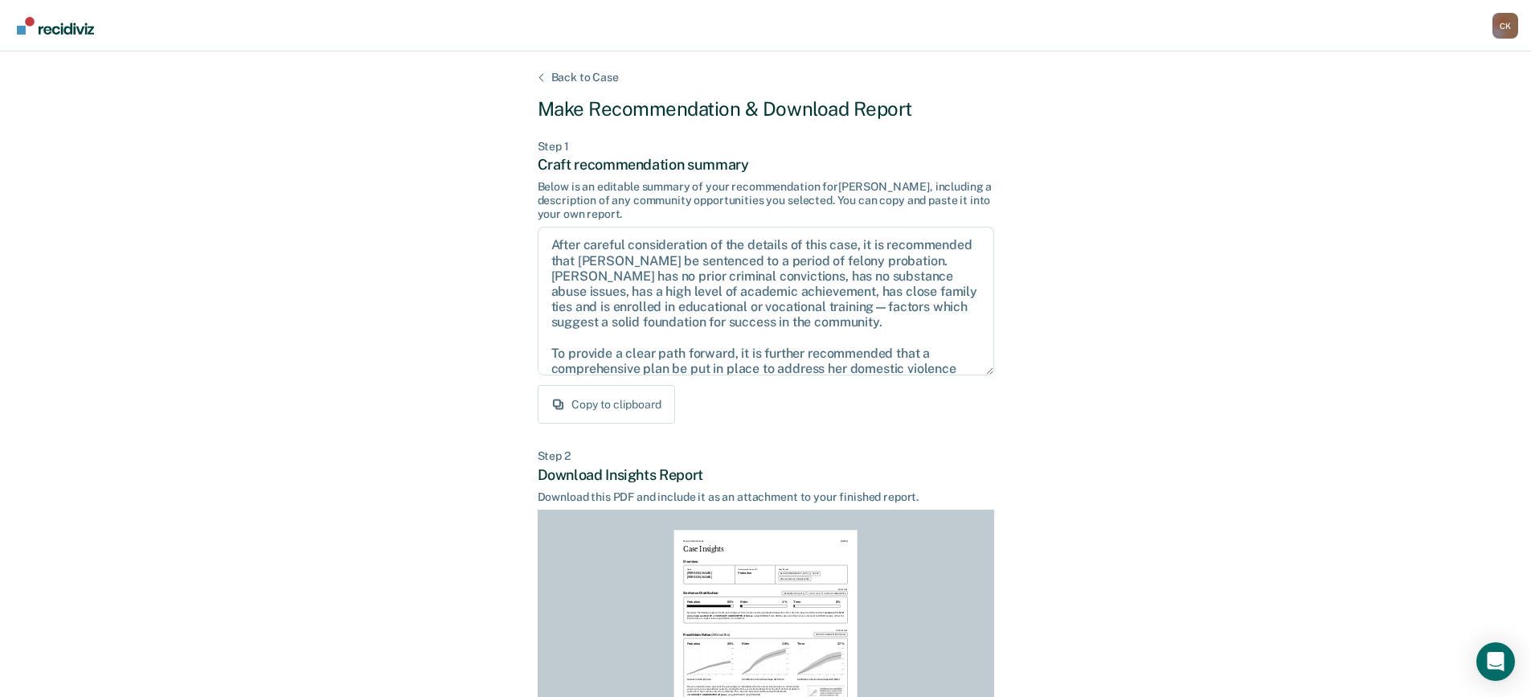
scroll to position [219, 0]
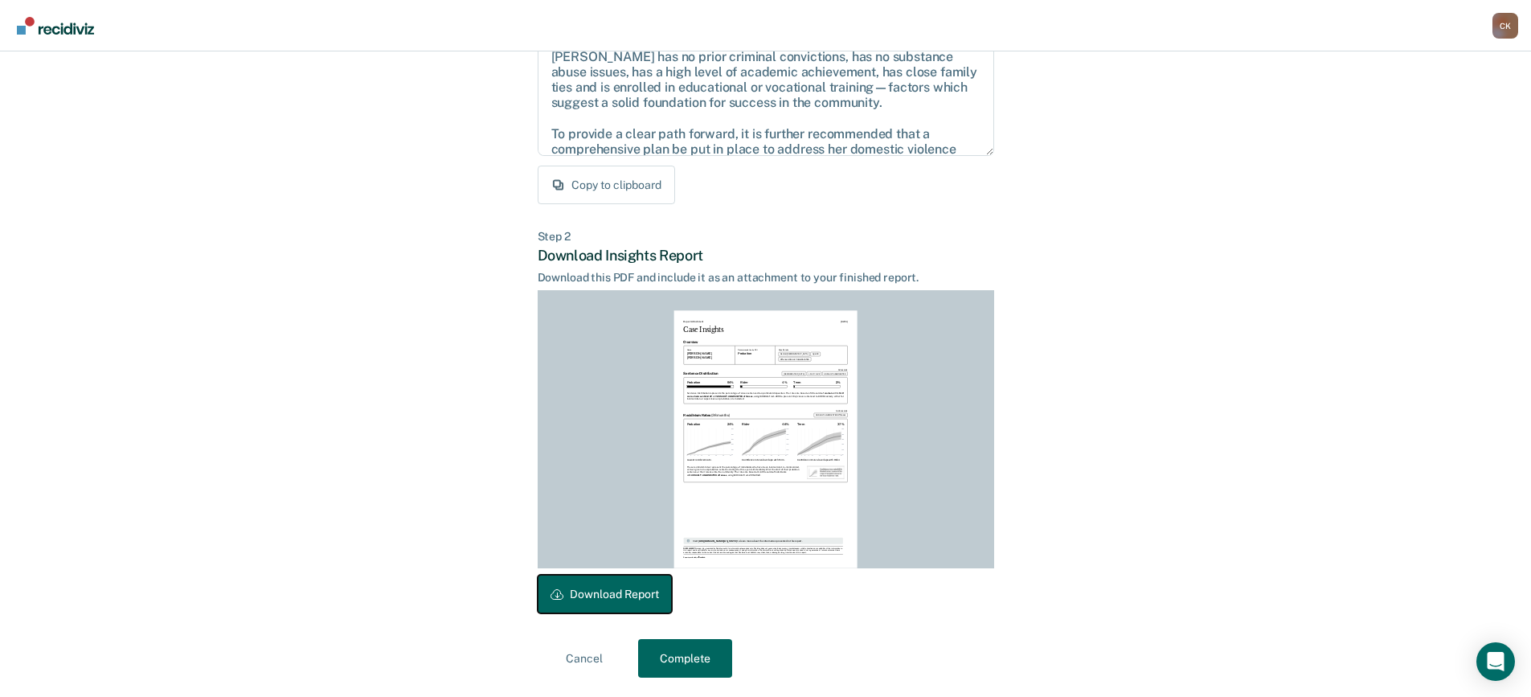
click at [622, 601] on button "Download Report" at bounding box center [605, 594] width 134 height 39
click at [697, 659] on button "Complete" at bounding box center [685, 658] width 94 height 39
